Goal: Task Accomplishment & Management: Manage account settings

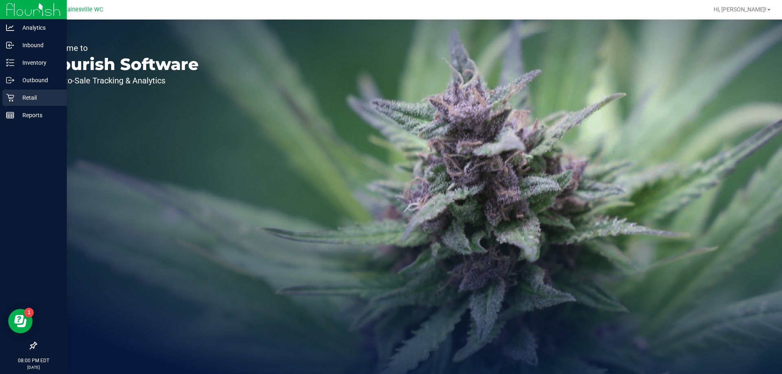
click at [0, 95] on link "Retail" at bounding box center [33, 99] width 67 height 18
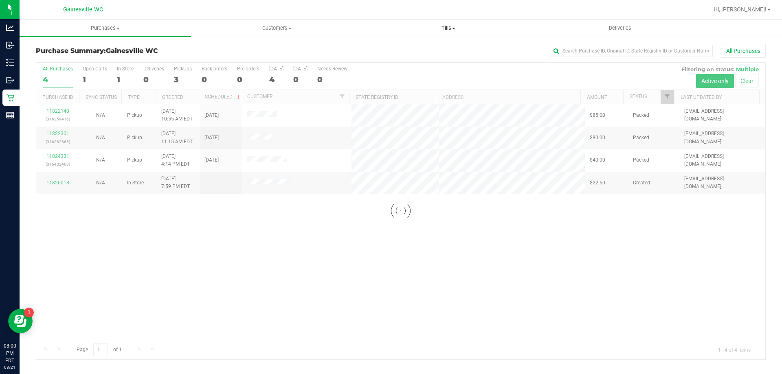
click at [458, 28] on span "Tills" at bounding box center [448, 27] width 171 height 7
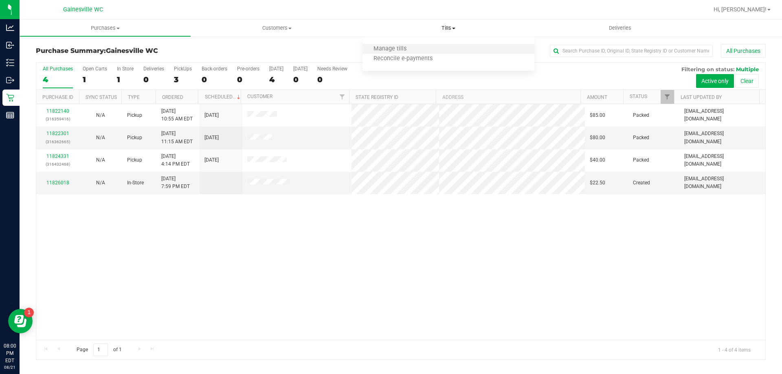
click at [423, 47] on li "Manage tills" at bounding box center [449, 49] width 172 height 10
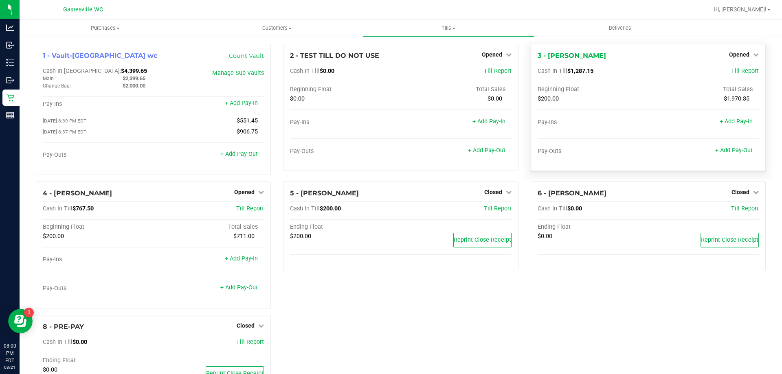
click at [677, 54] on div "3 - GABI-GRECKO Opened Close Till" at bounding box center [648, 56] width 221 height 10
click at [245, 195] on span "Opened" at bounding box center [244, 192] width 20 height 7
click at [246, 212] on link "Close Till" at bounding box center [246, 209] width 22 height 7
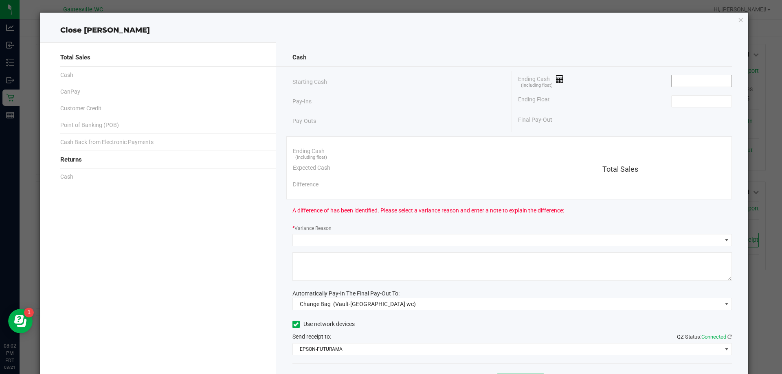
click at [684, 79] on input at bounding box center [702, 80] width 60 height 11
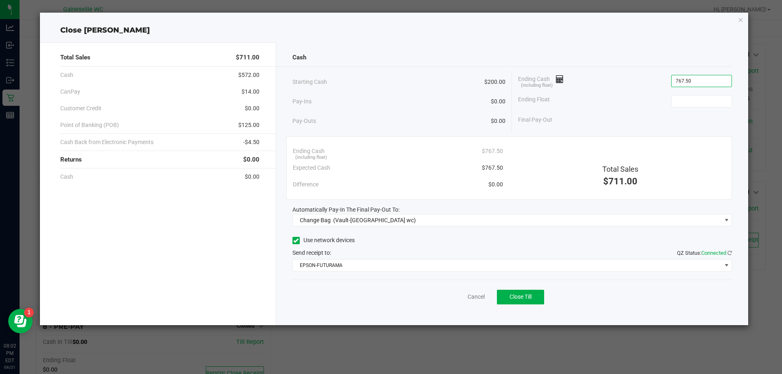
type input "$767.50"
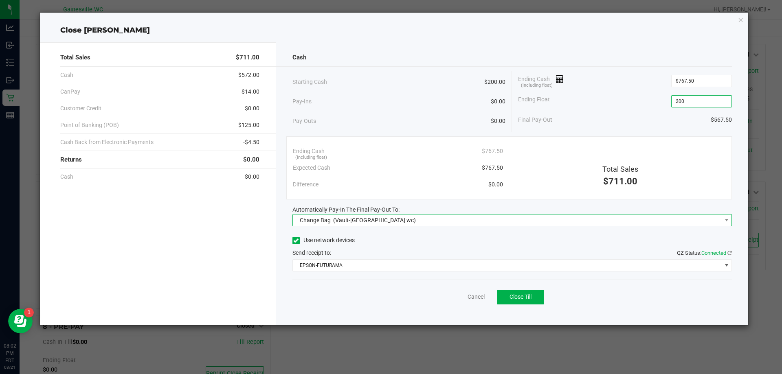
click at [401, 222] on span "Change Bag (Vault-[GEOGRAPHIC_DATA] wc)" at bounding box center [507, 220] width 429 height 11
type input "$200.00"
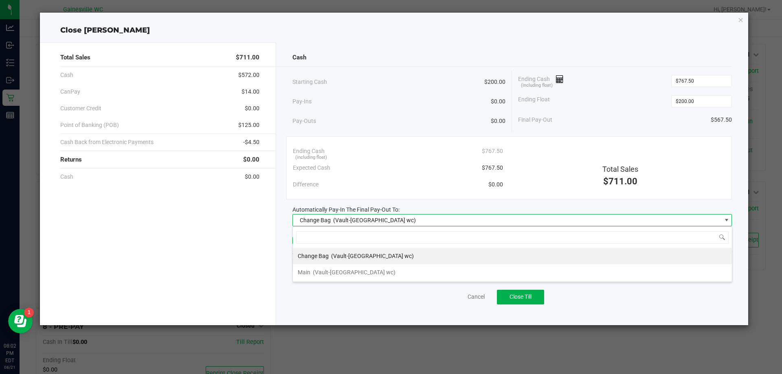
scroll to position [12, 440]
click at [352, 273] on span "(Vault-[GEOGRAPHIC_DATA] wc)" at bounding box center [354, 272] width 83 height 7
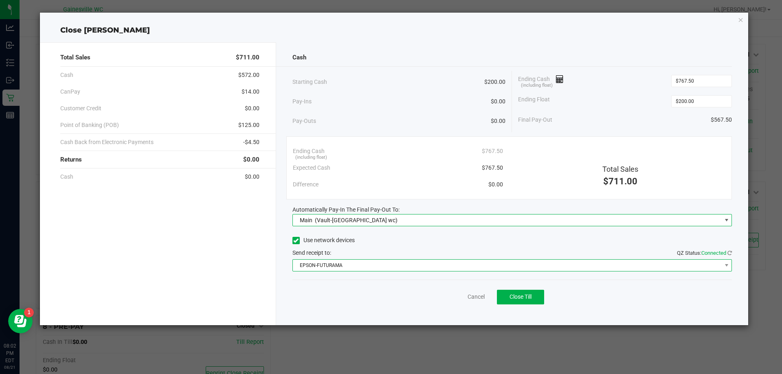
click at [344, 269] on span "EPSON-FUTURAMA" at bounding box center [507, 265] width 429 height 11
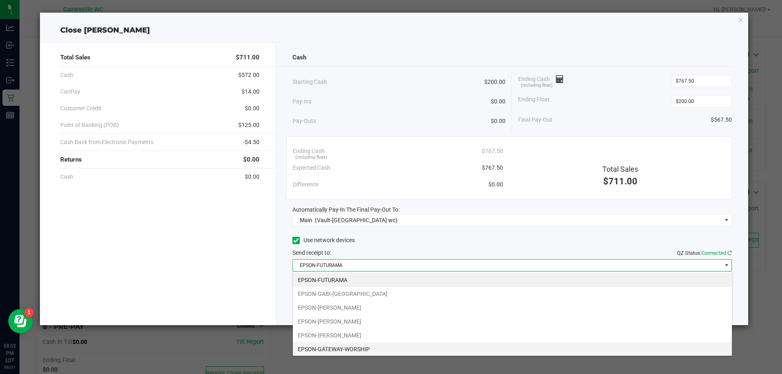
click at [357, 348] on li "EPSON-GATEWAY-WORSHIP" at bounding box center [512, 350] width 439 height 14
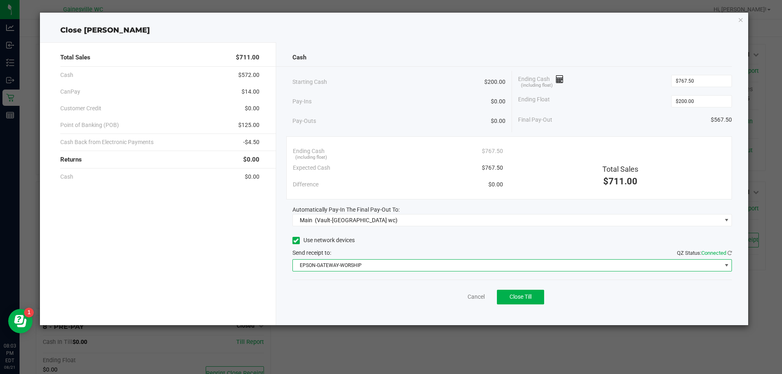
click at [273, 273] on div "Total Sales $711.00 Cash $572.00 CanPay $14.00 Customer Credit $0.00 Point of B…" at bounding box center [158, 183] width 236 height 283
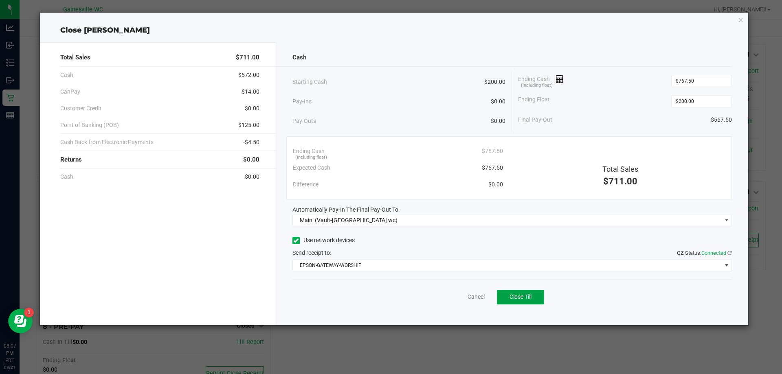
click at [527, 300] on span "Close Till" at bounding box center [521, 297] width 22 height 7
click at [454, 300] on link "Dismiss" at bounding box center [459, 297] width 20 height 9
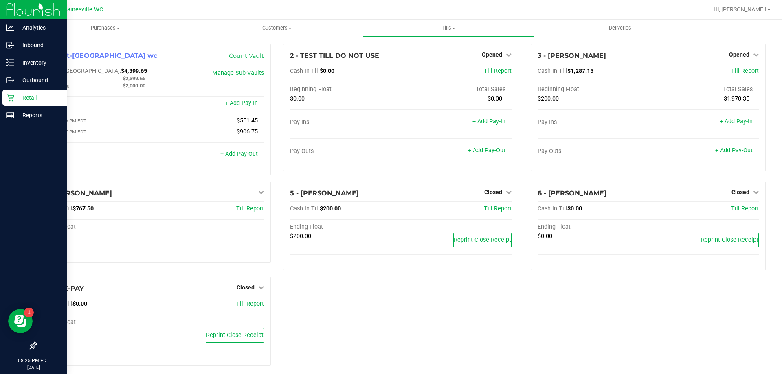
click at [11, 98] on icon at bounding box center [10, 98] width 8 height 8
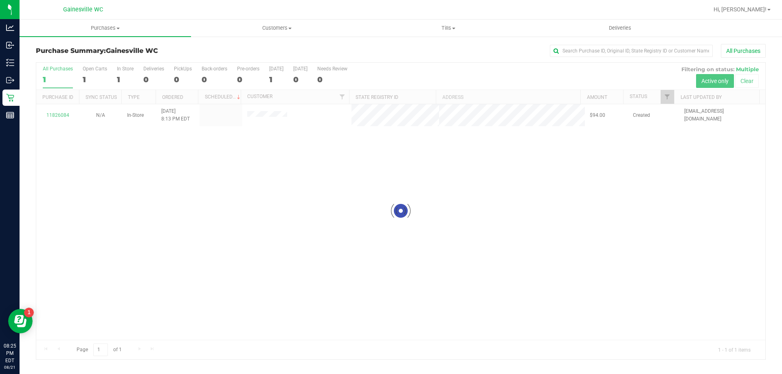
click at [153, 188] on div at bounding box center [400, 211] width 729 height 297
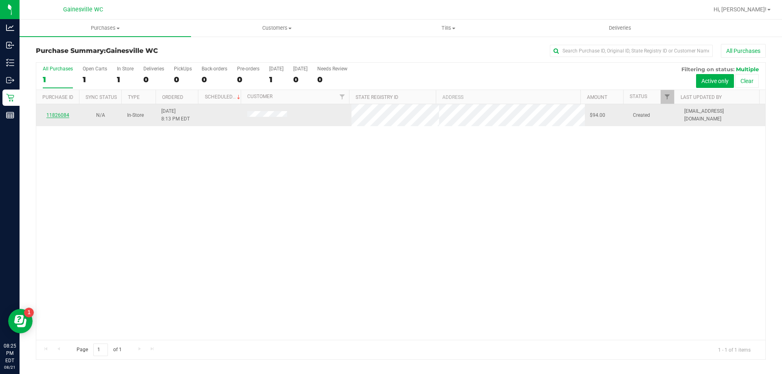
click at [58, 115] on link "11826084" at bounding box center [57, 115] width 23 height 6
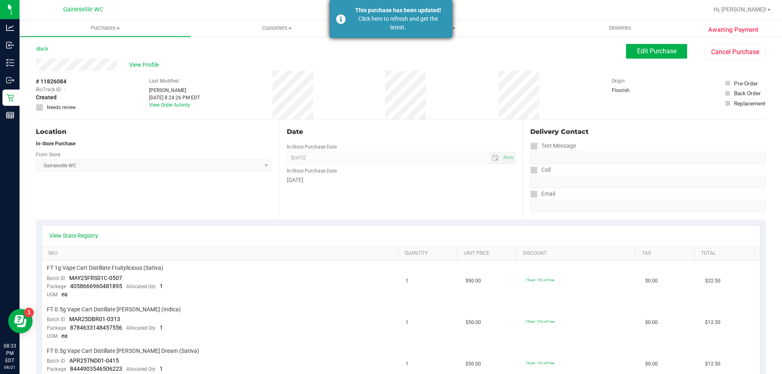
click at [401, 34] on div "This purchase has been updated! Click here to refresh and get the latest." at bounding box center [391, 19] width 122 height 38
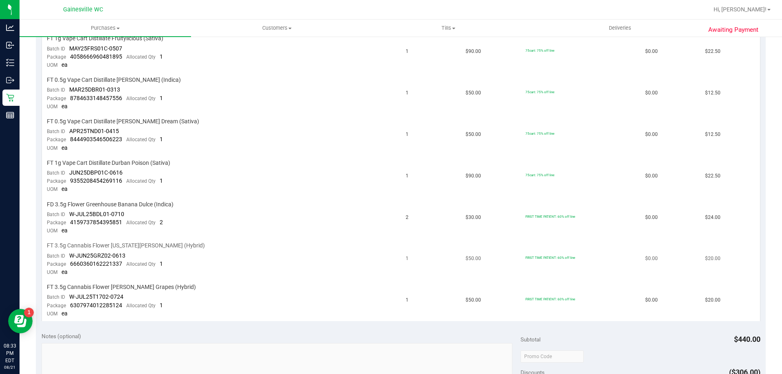
scroll to position [244, 0]
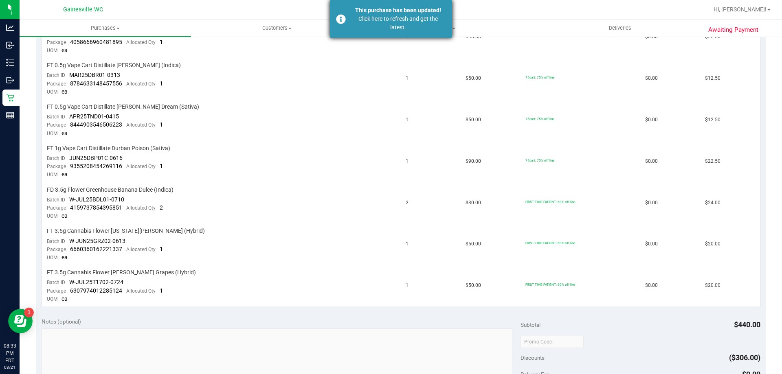
click at [389, 20] on div "Click here to refresh and get the latest." at bounding box center [398, 23] width 96 height 17
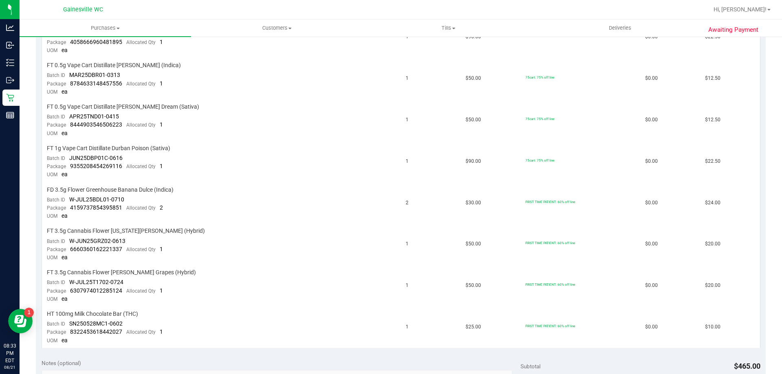
scroll to position [232, 0]
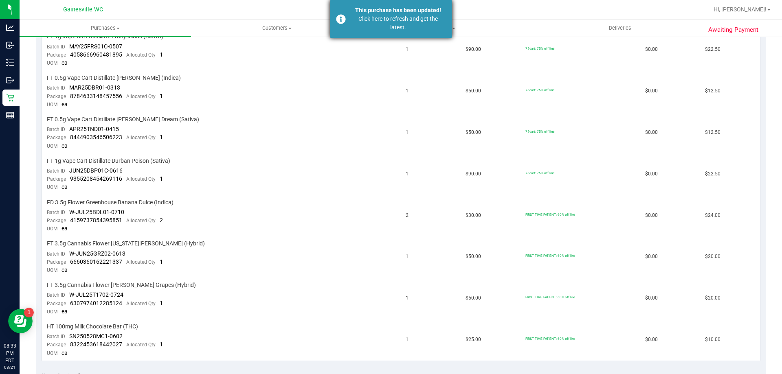
click at [372, 27] on div "Click here to refresh and get the latest." at bounding box center [398, 23] width 96 height 17
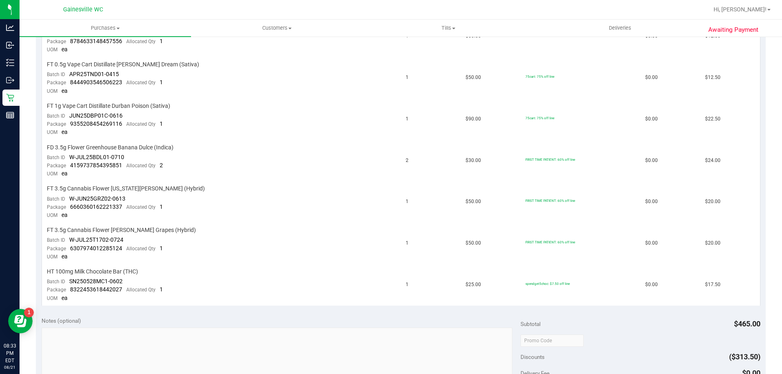
scroll to position [288, 0]
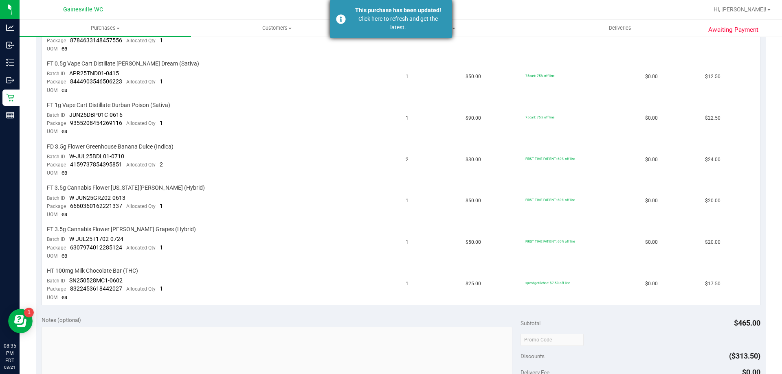
click at [399, 24] on div "Click here to refresh and get the latest." at bounding box center [398, 23] width 96 height 17
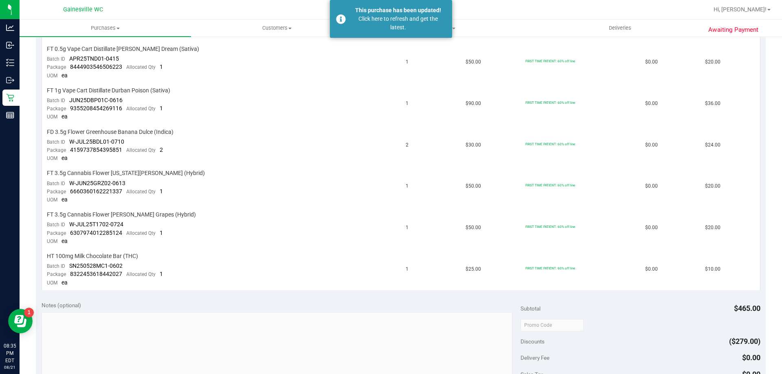
scroll to position [306, 0]
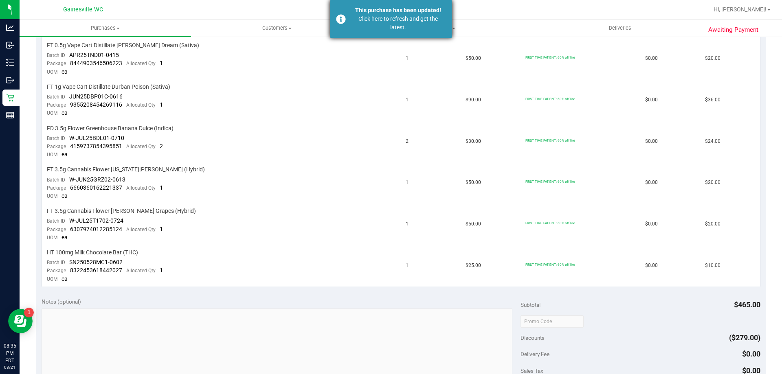
click at [414, 26] on div "Click here to refresh and get the latest." at bounding box center [398, 23] width 96 height 17
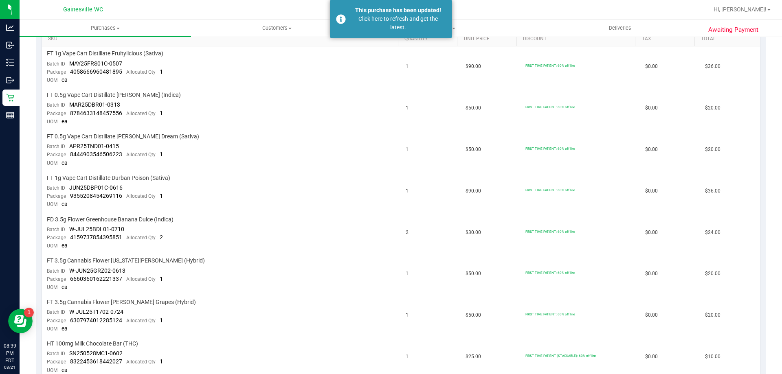
scroll to position [216, 0]
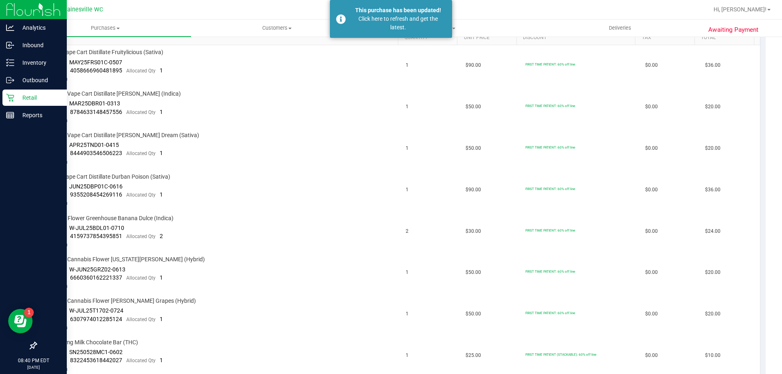
click at [25, 106] on link "Retail" at bounding box center [33, 99] width 67 height 18
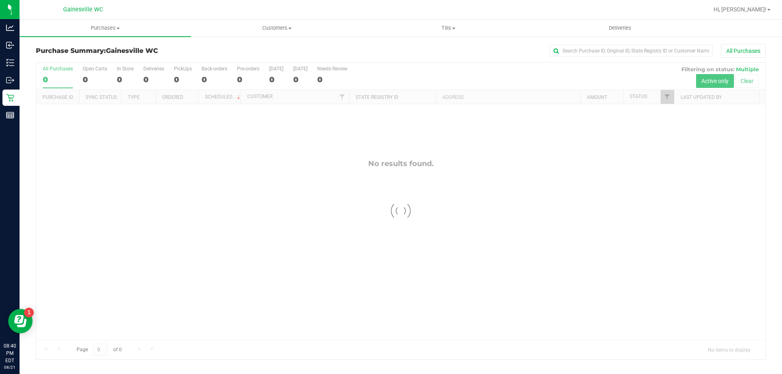
click at [226, 208] on div at bounding box center [400, 211] width 729 height 297
click at [460, 23] on uib-tab-heading "Tills Manage tills Reconcile e-payments" at bounding box center [448, 28] width 171 height 16
click at [441, 48] on li "Manage tills" at bounding box center [449, 49] width 172 height 10
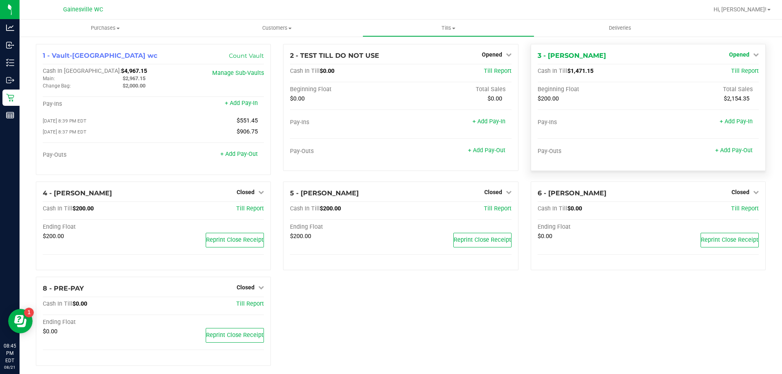
click at [744, 54] on link "Opened" at bounding box center [744, 54] width 30 height 7
click at [733, 71] on link "Close Till" at bounding box center [740, 71] width 22 height 7
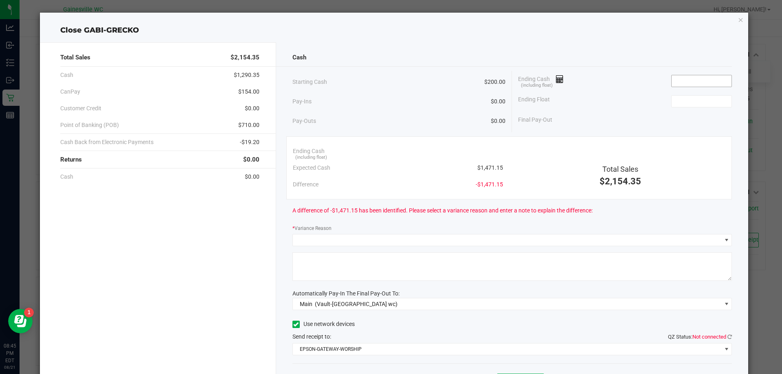
click at [678, 83] on input at bounding box center [702, 80] width 60 height 11
click at [678, 83] on input "14" at bounding box center [702, 80] width 60 height 11
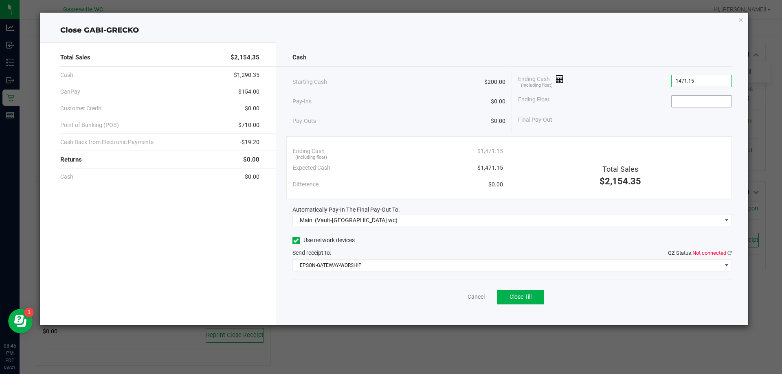
type input "$1,471.15"
click at [684, 100] on input at bounding box center [702, 101] width 60 height 11
type input "$200.00"
click at [643, 95] on div "Ending Float $200.00" at bounding box center [625, 101] width 214 height 20
click at [734, 251] on div "Cash Starting Cash $200.00 Pay-Ins $0.00 Pay-Outs $0.00 Ending Cash (including …" at bounding box center [512, 183] width 473 height 283
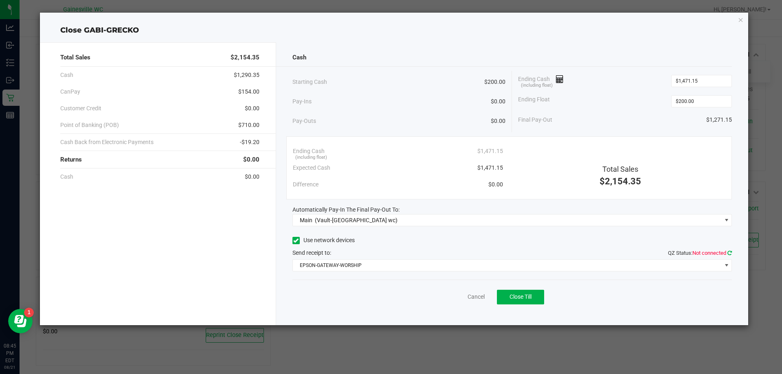
click at [730, 252] on icon at bounding box center [730, 253] width 4 height 5
click at [603, 234] on div "Cash Starting Cash $200.00 Pay-Ins $0.00 Pay-Outs $0.00 Ending Cash (including …" at bounding box center [512, 183] width 473 height 283
click at [526, 297] on span "Close Till" at bounding box center [521, 297] width 22 height 7
click at [453, 297] on link "Dismiss" at bounding box center [459, 297] width 20 height 9
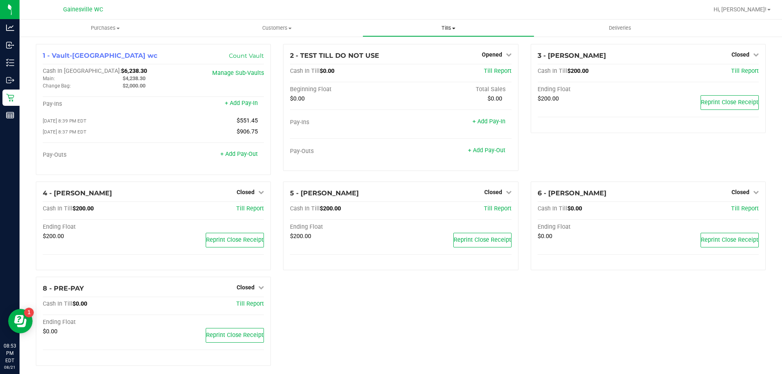
click at [442, 24] on span "Tills" at bounding box center [448, 27] width 171 height 7
click at [437, 55] on span "Reconcile e-payments" at bounding box center [403, 58] width 81 height 7
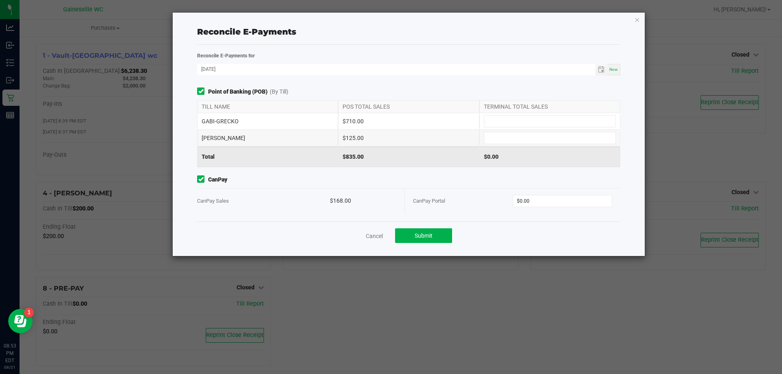
click at [532, 125] on input at bounding box center [549, 121] width 131 height 11
type input "$710.00"
click at [533, 144] on span at bounding box center [550, 138] width 132 height 12
click at [533, 140] on input at bounding box center [549, 137] width 131 height 11
type input "$125.00"
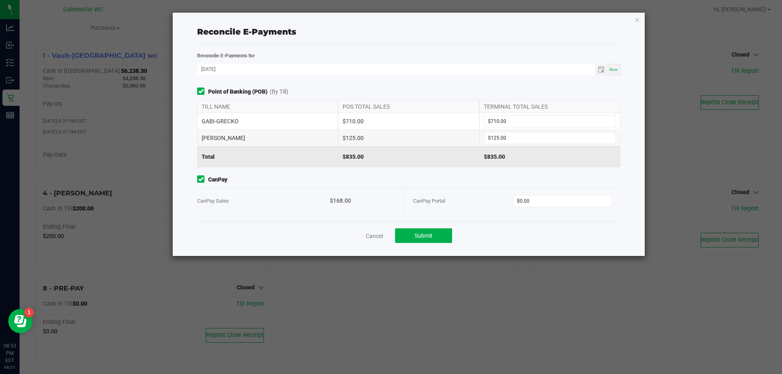
click at [534, 207] on div "CanPay Portal $0.00" at bounding box center [512, 201] width 199 height 25
click at [534, 205] on input "0" at bounding box center [562, 201] width 99 height 11
type input "$168.00"
click at [442, 240] on button "Submit" at bounding box center [423, 236] width 57 height 15
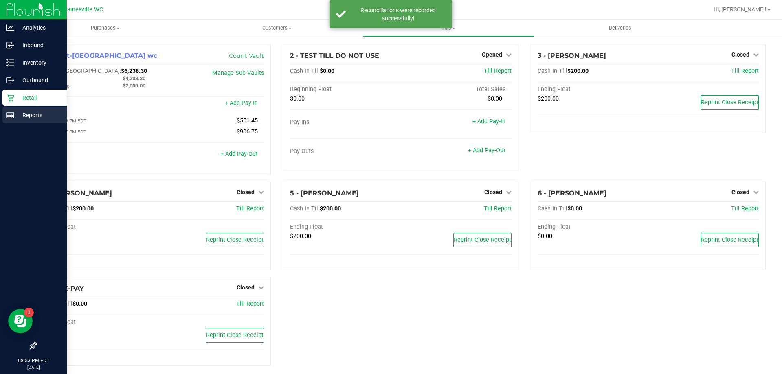
click at [13, 117] on line at bounding box center [10, 117] width 7 height 0
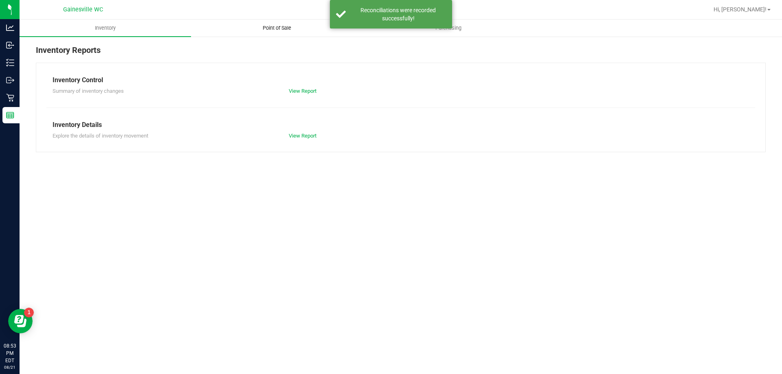
click at [269, 21] on uib-tab-heading "Point of Sale" at bounding box center [276, 28] width 171 height 16
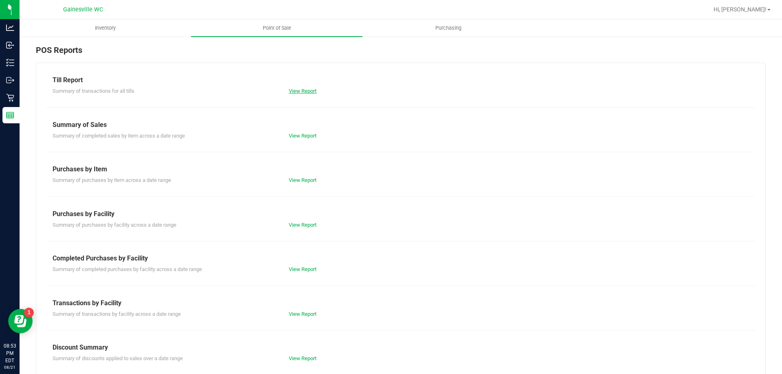
click at [309, 88] on link "View Report" at bounding box center [303, 91] width 28 height 6
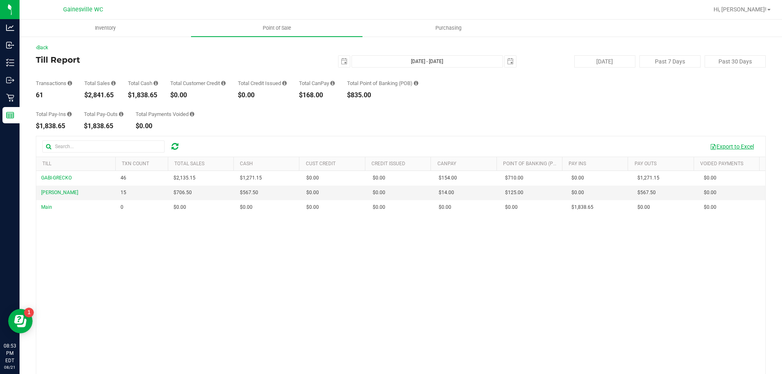
click at [717, 142] on button "Export to Excel" at bounding box center [732, 147] width 55 height 14
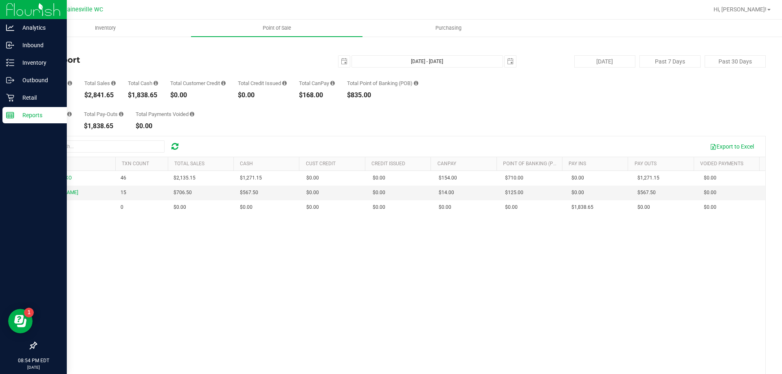
click at [7, 119] on icon at bounding box center [10, 115] width 8 height 8
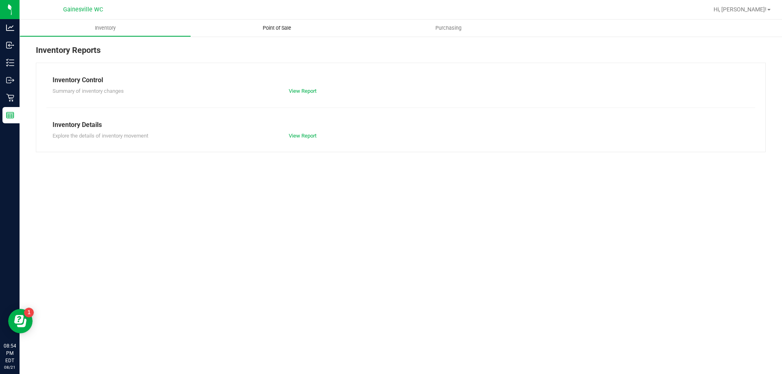
click at [290, 32] on uib-tab-heading "Point of Sale" at bounding box center [277, 28] width 172 height 17
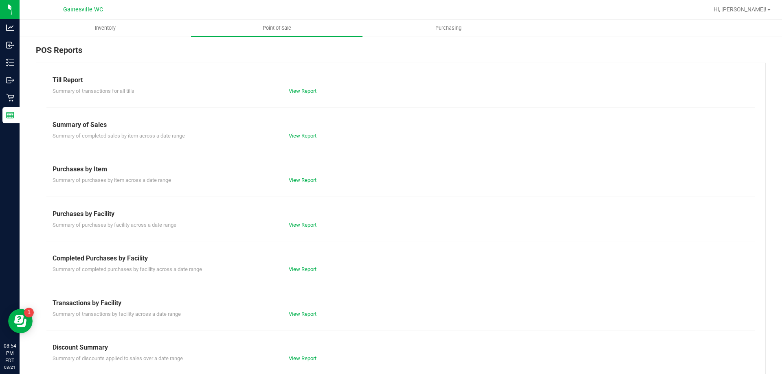
click at [301, 266] on div "View Report" at bounding box center [342, 270] width 118 height 8
click at [301, 268] on link "View Report" at bounding box center [303, 269] width 28 height 6
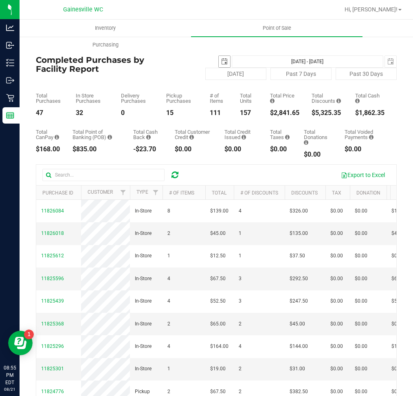
click at [219, 58] on span "select" at bounding box center [224, 61] width 11 height 11
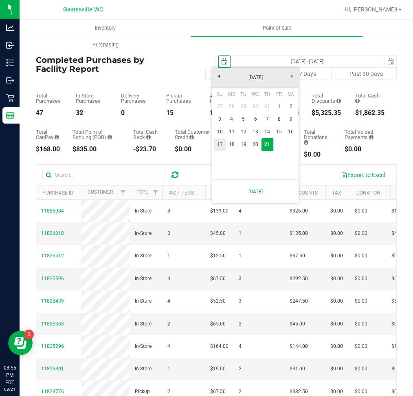
click at [218, 147] on link "17" at bounding box center [220, 144] width 12 height 13
type input "[DATE]"
type input "[DATE] - [DATE]"
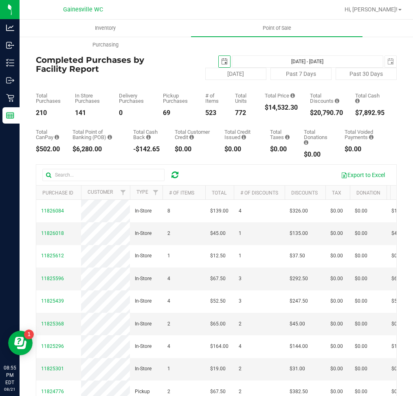
click at [222, 63] on span "select" at bounding box center [224, 61] width 11 height 11
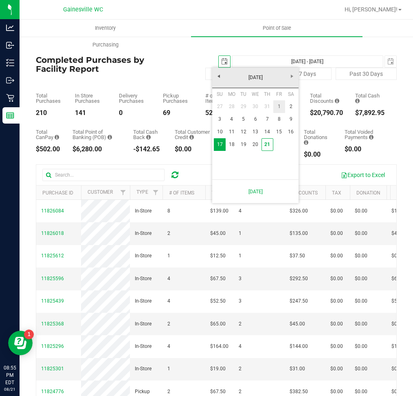
click at [277, 103] on link "1" at bounding box center [279, 106] width 12 height 13
type input "[DATE]"
type input "[DATE] - [DATE]"
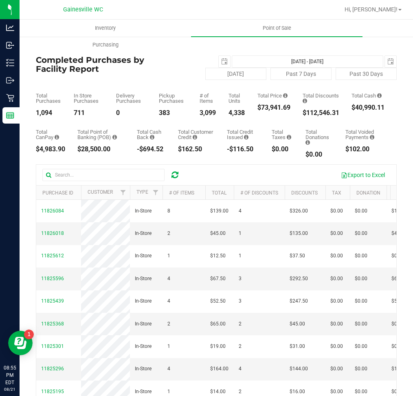
click at [179, 60] on div "[DATE] [DATE] - [DATE] [DATE]" at bounding box center [276, 61] width 253 height 12
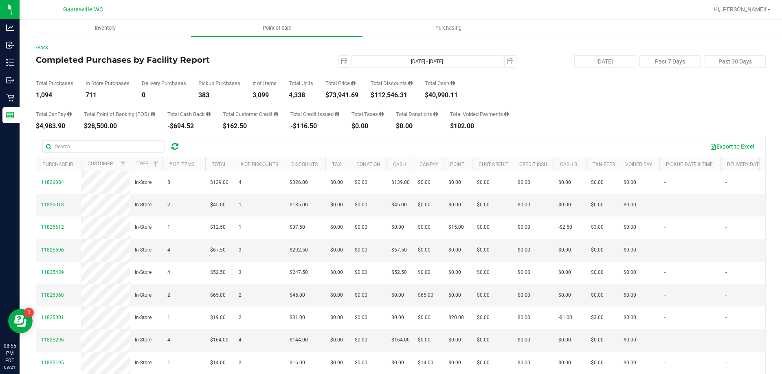
click at [772, 15] on div "Hi, [PERSON_NAME]!" at bounding box center [742, 9] width 64 height 14
click at [759, 13] on link "Hi, [PERSON_NAME]!" at bounding box center [742, 9] width 64 height 9
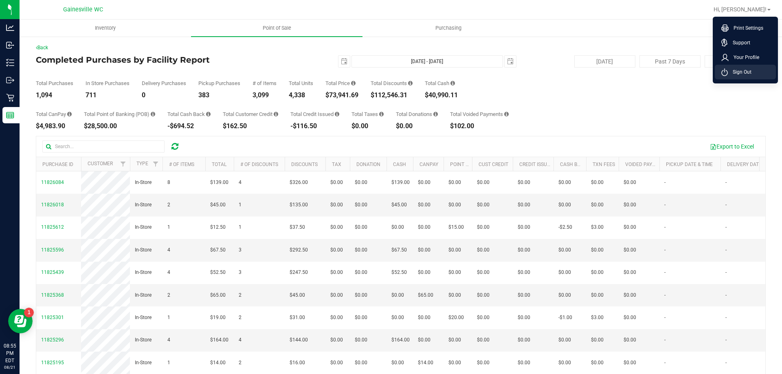
click at [759, 72] on li "Sign Out" at bounding box center [745, 72] width 61 height 15
